Goal: Task Accomplishment & Management: Manage account settings

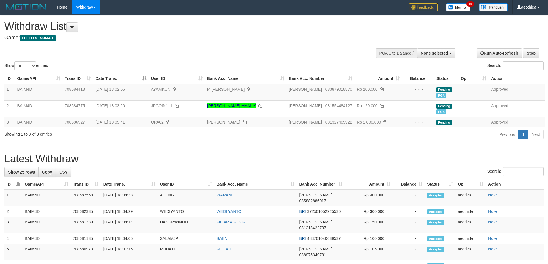
select select
select select "**"
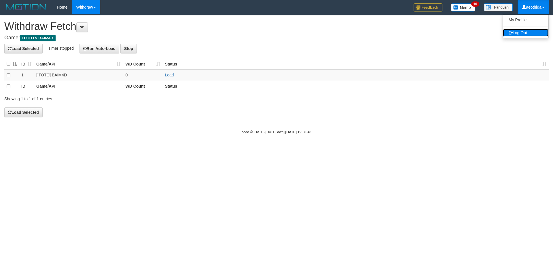
click at [530, 35] on link "Log Out" at bounding box center [524, 32] width 45 height 7
